Goal: Information Seeking & Learning: Learn about a topic

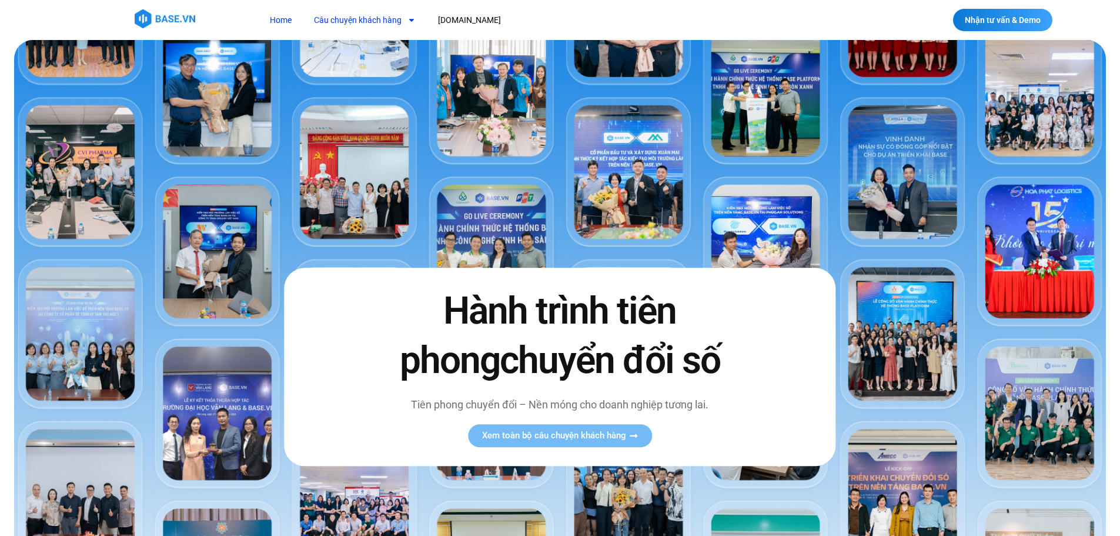
click at [340, 14] on link "Câu chuyện khách hàng" at bounding box center [364, 20] width 119 height 22
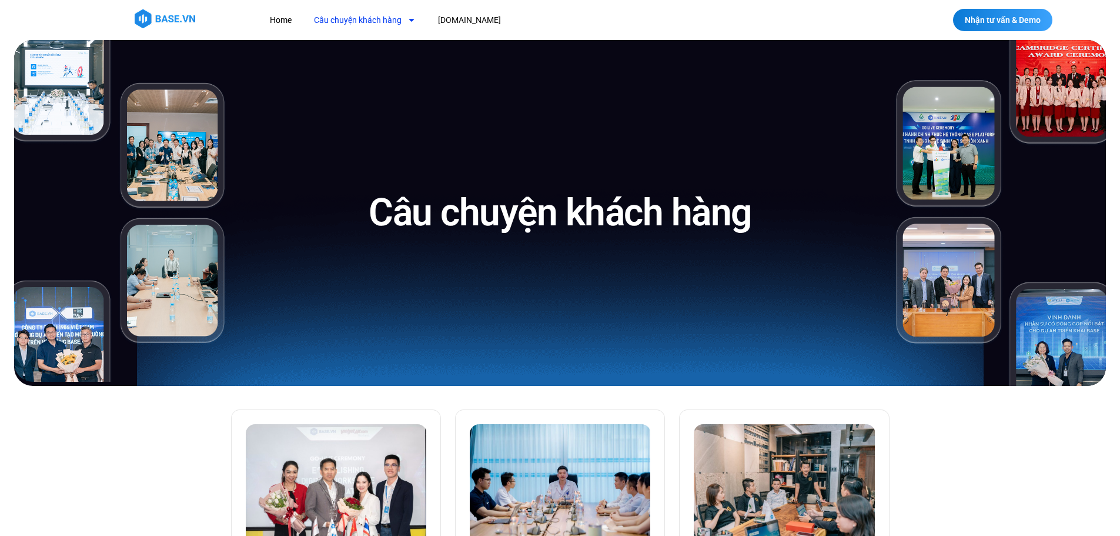
click at [341, 18] on link "Câu chuyện khách hàng" at bounding box center [364, 20] width 119 height 22
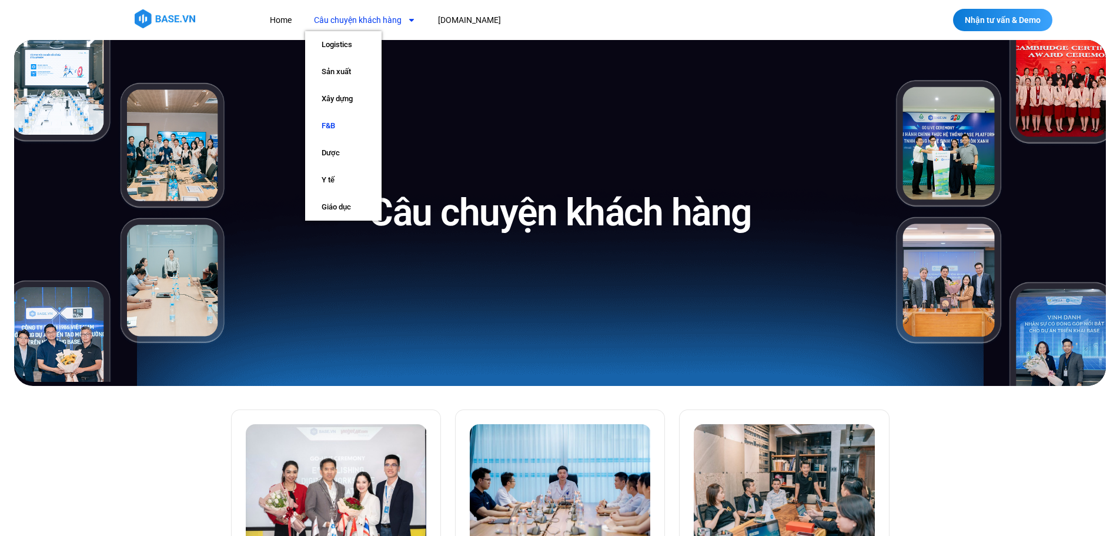
click at [338, 126] on link "F&B" at bounding box center [343, 125] width 76 height 27
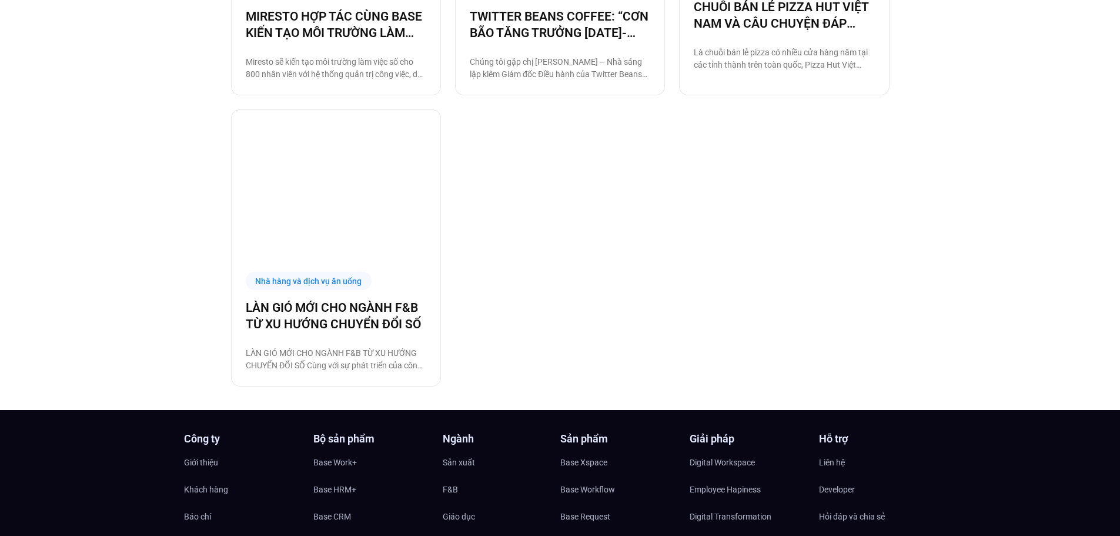
scroll to position [588, 0]
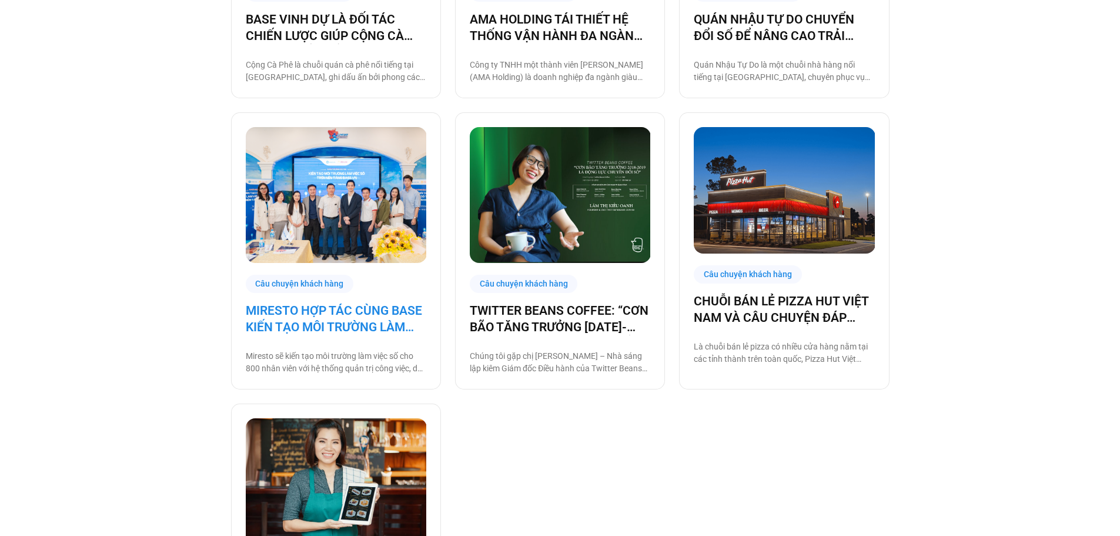
click at [331, 307] on link "MIRESTO HỢP TÁC CÙNG BASE KIẾN TẠO MÔI TRƯỜNG LÀM VIỆC SỐ" at bounding box center [336, 318] width 181 height 33
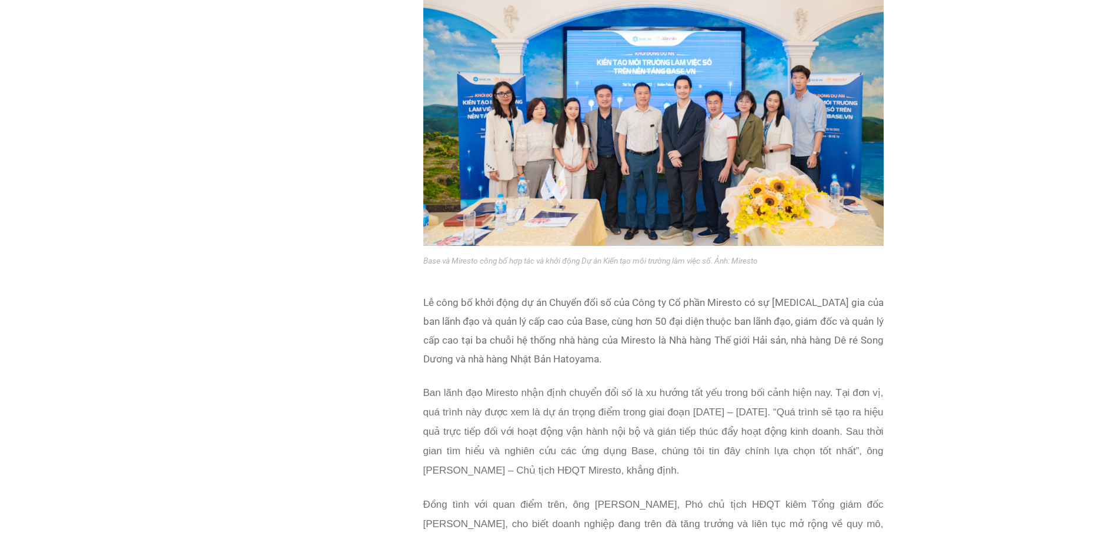
scroll to position [647, 0]
